Goal: Use online tool/utility

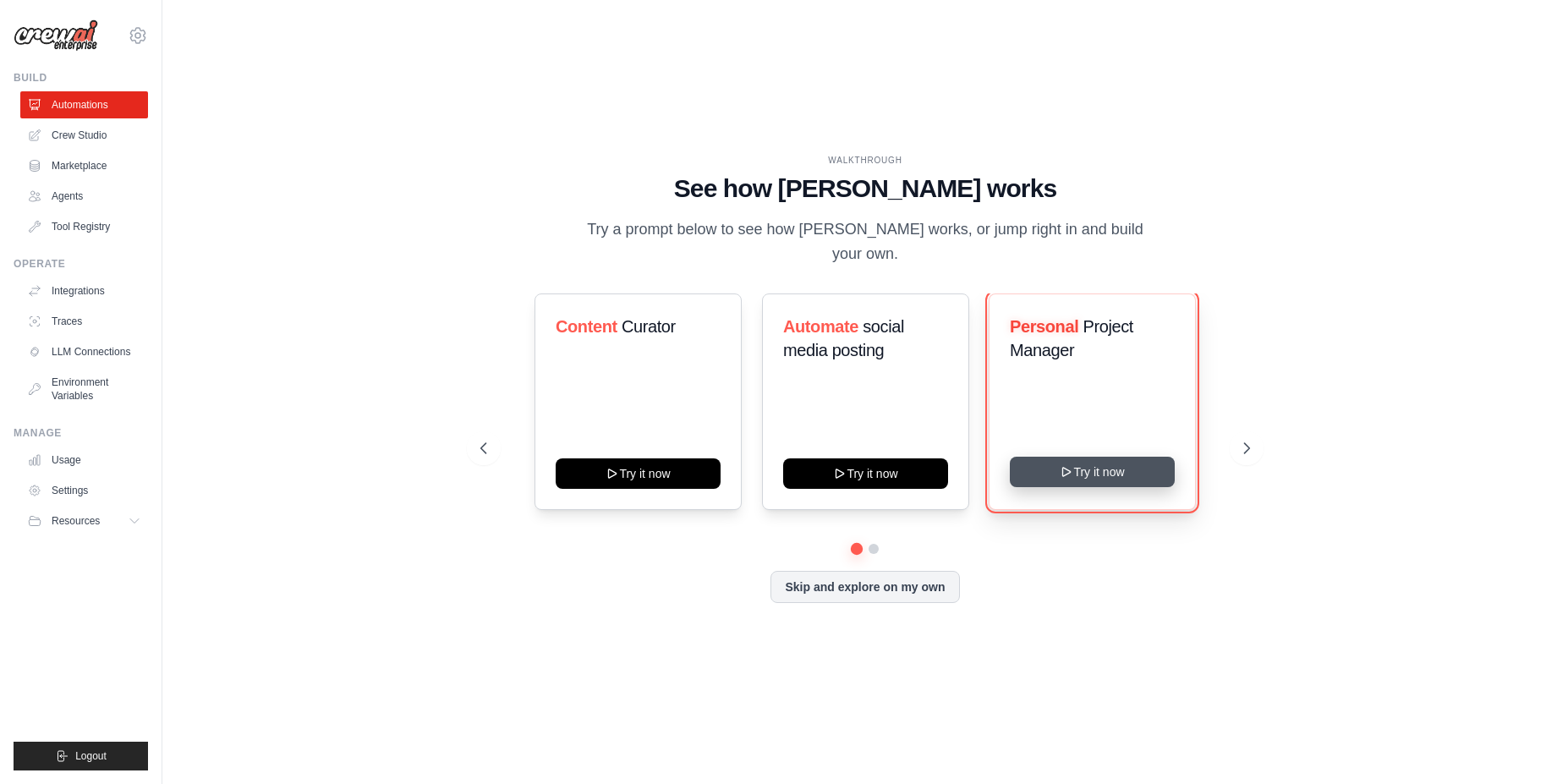
click at [1135, 457] on button "Try it now" at bounding box center [1092, 472] width 165 height 31
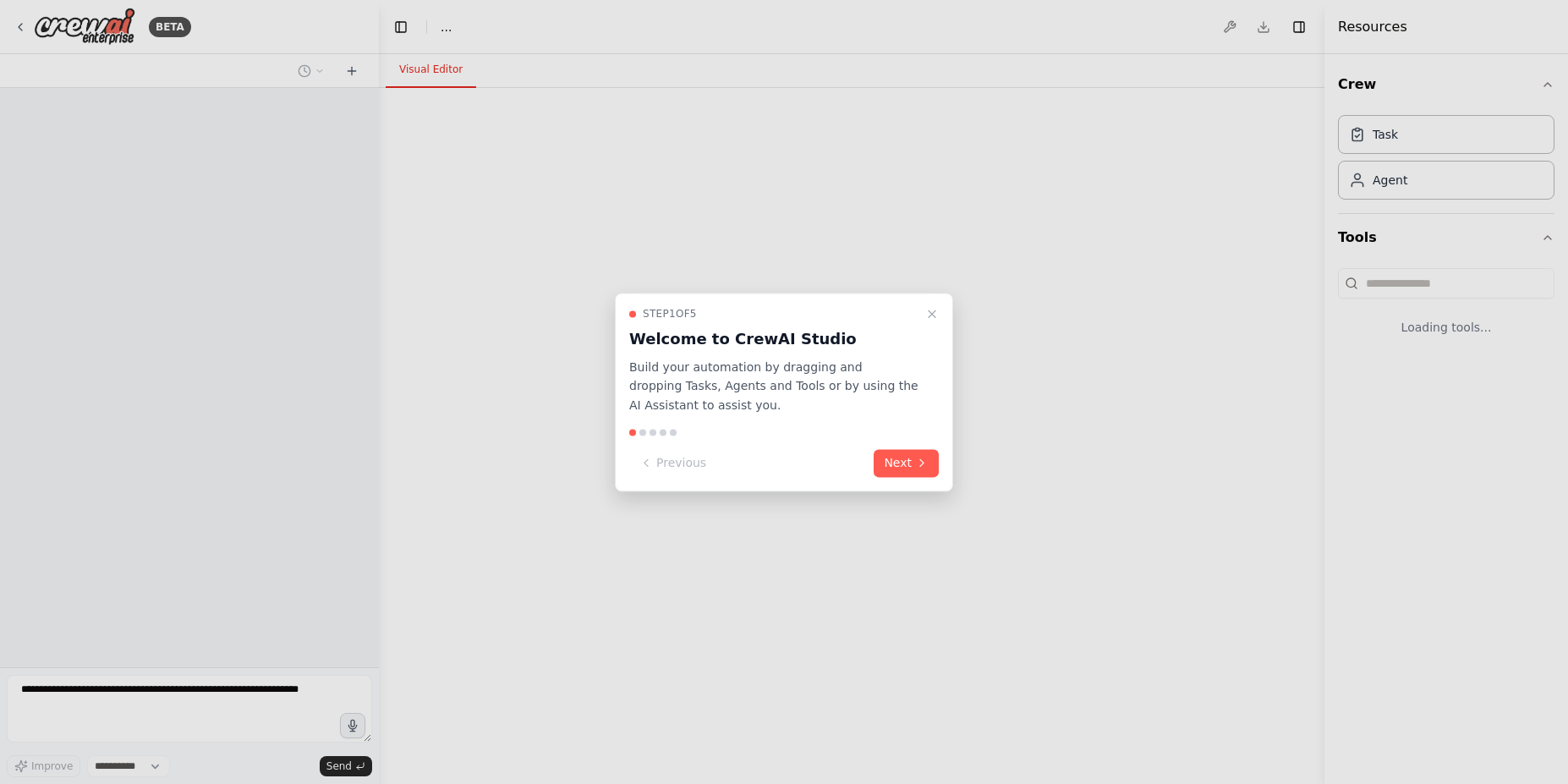
select select "****"
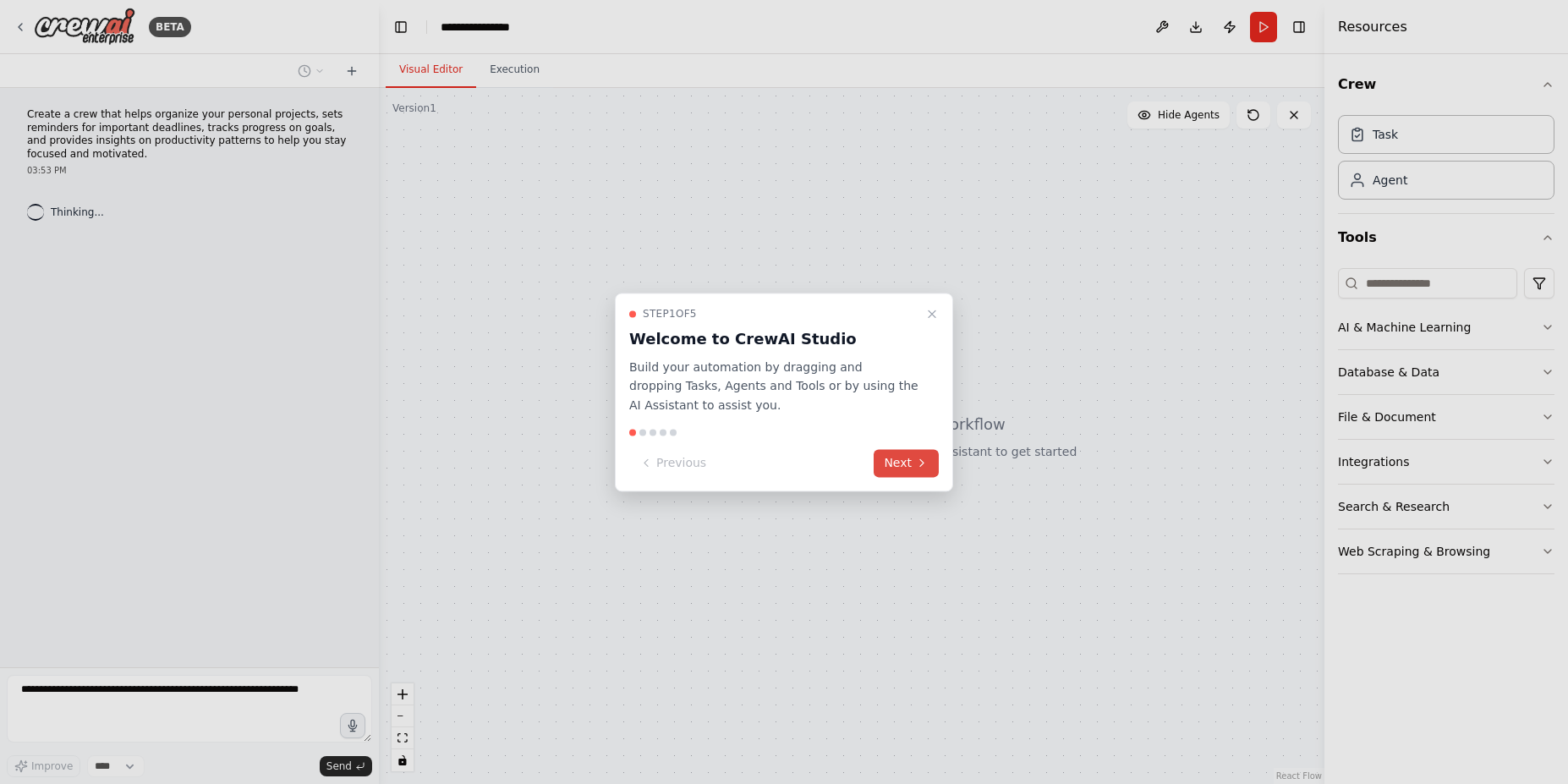
click at [915, 471] on button "Next" at bounding box center [906, 463] width 66 height 28
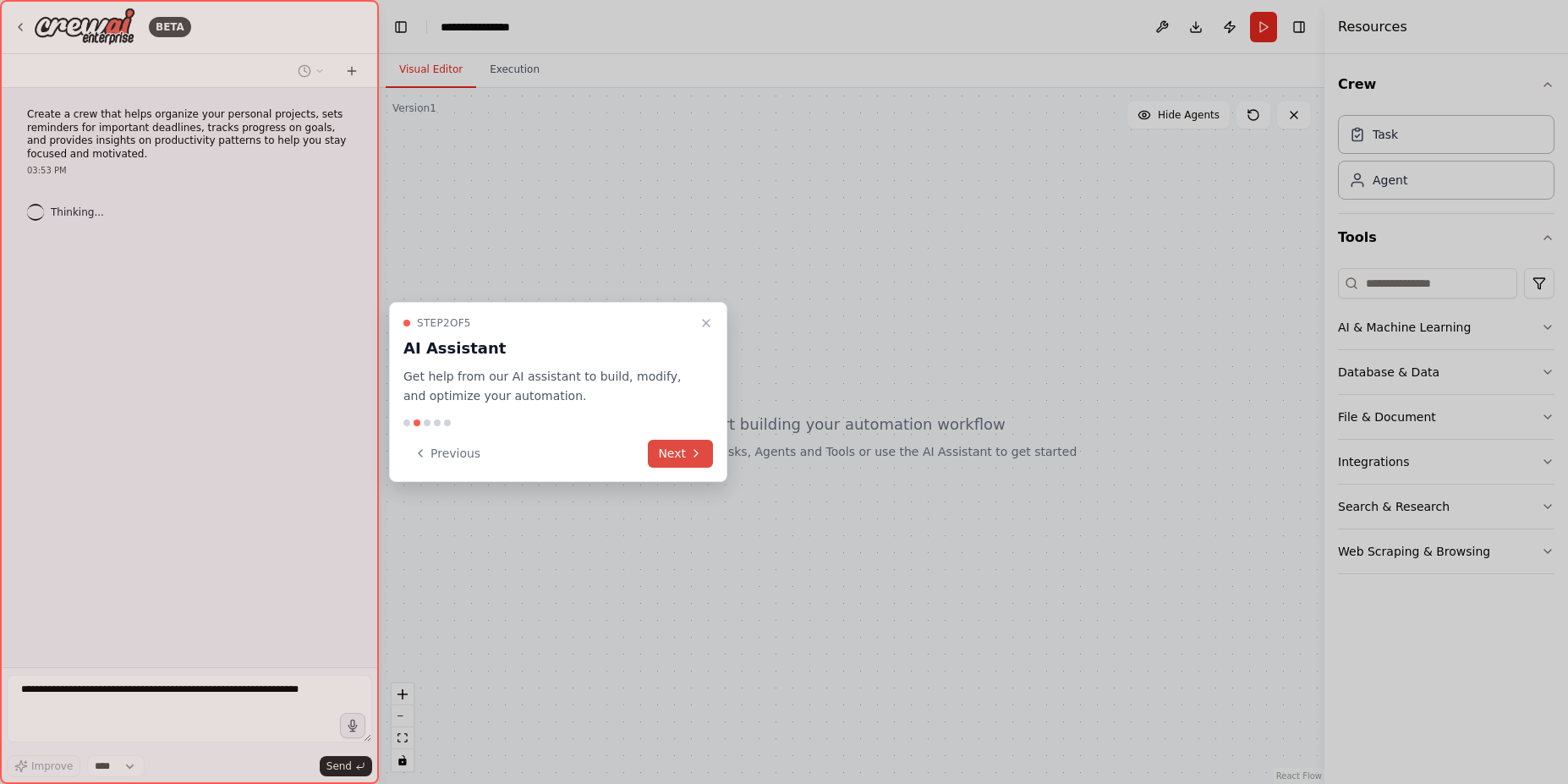
click at [915, 471] on div at bounding box center [784, 392] width 1568 height 784
